Goal: Task Accomplishment & Management: Complete application form

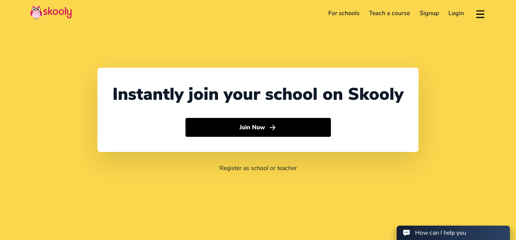
select select "44"
select select "[GEOGRAPHIC_DATA]"
select select "Europe/Jersey"
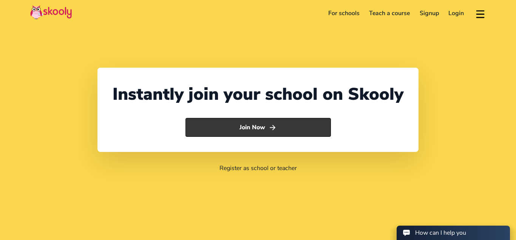
click at [268, 127] on button "Join Now" at bounding box center [258, 127] width 145 height 19
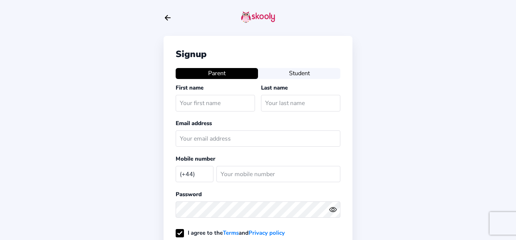
select select "GB"
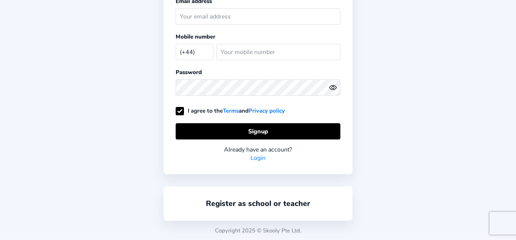
scroll to position [122, 0]
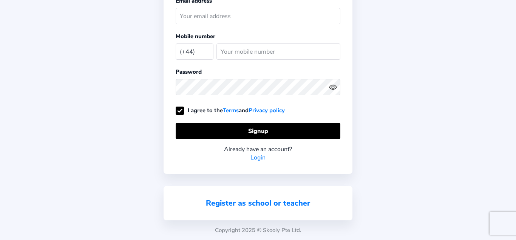
click at [261, 204] on link "Register as school or teacher" at bounding box center [258, 203] width 104 height 10
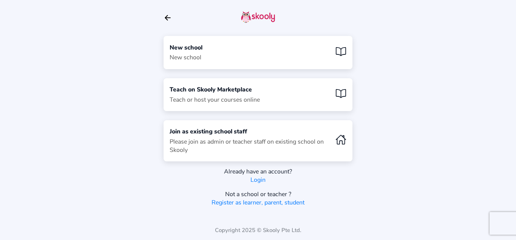
click at [238, 95] on div "Teach on Skooly Marketplace Teach or host your courses online" at bounding box center [215, 94] width 90 height 19
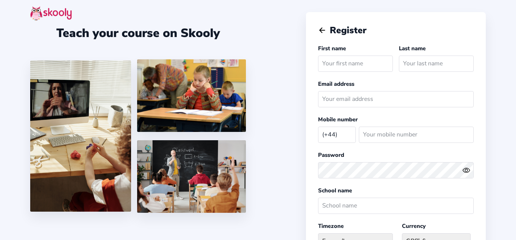
select select "GB"
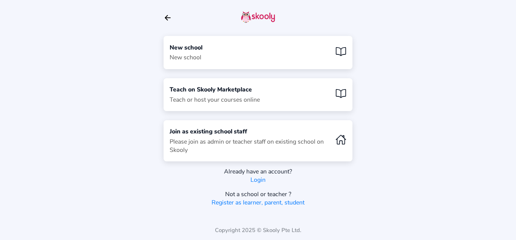
click at [192, 44] on div "New school" at bounding box center [186, 47] width 33 height 8
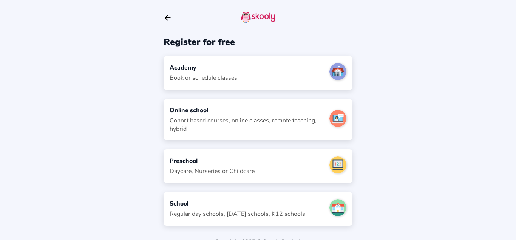
click at [210, 110] on div "Online school" at bounding box center [247, 110] width 154 height 8
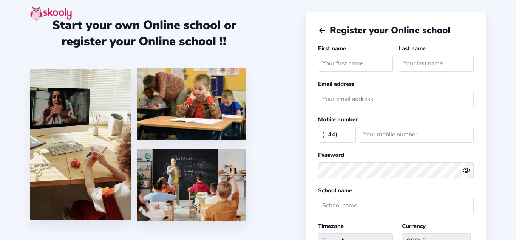
select select "GB"
